Goal: Task Accomplishment & Management: Manage account settings

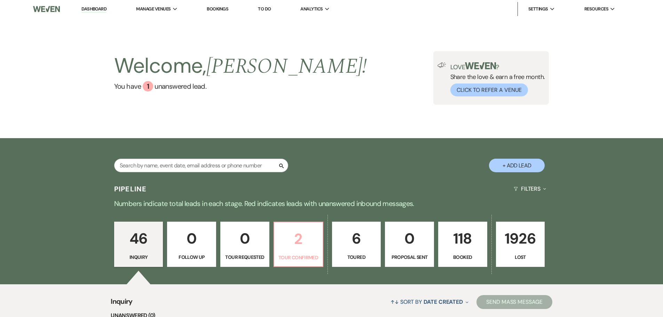
click at [307, 246] on p "2" at bounding box center [298, 238] width 40 height 23
select select "4"
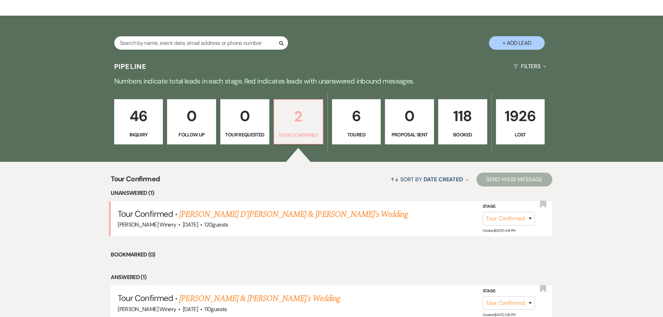
scroll to position [139, 0]
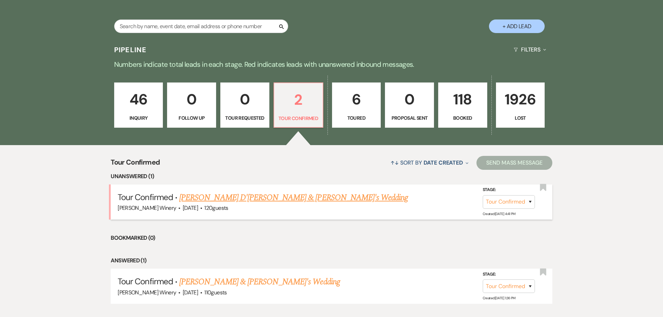
click at [215, 198] on link "[PERSON_NAME] D'[PERSON_NAME] & [PERSON_NAME]'s Wedding" at bounding box center [293, 197] width 229 height 13
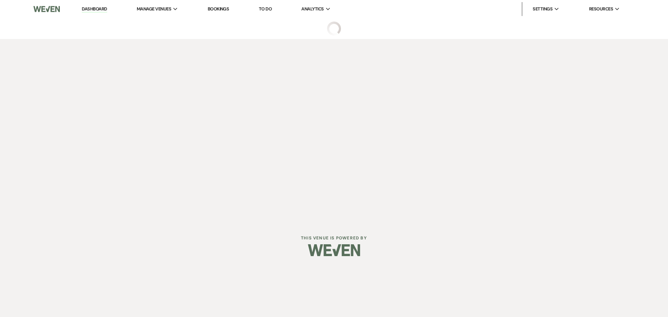
select select "4"
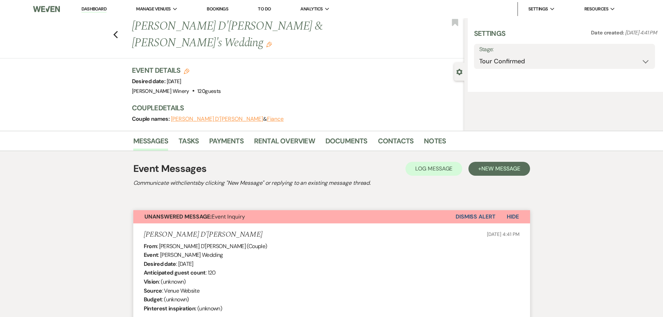
select select "5"
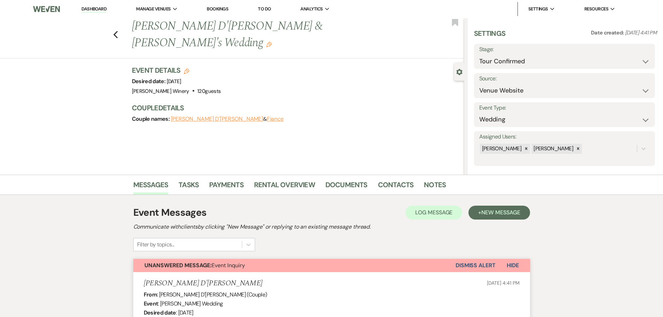
click at [102, 7] on link "Dashboard" at bounding box center [93, 9] width 25 height 7
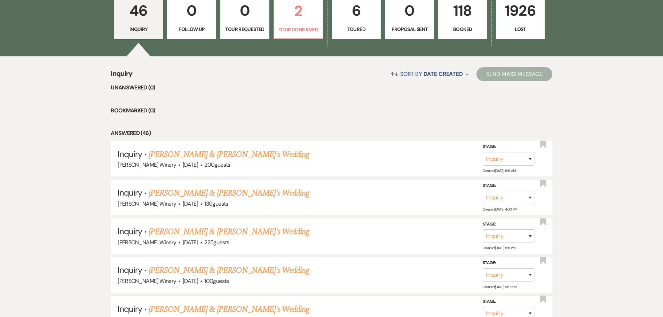
scroll to position [209, 0]
